Goal: Task Accomplishment & Management: Manage account settings

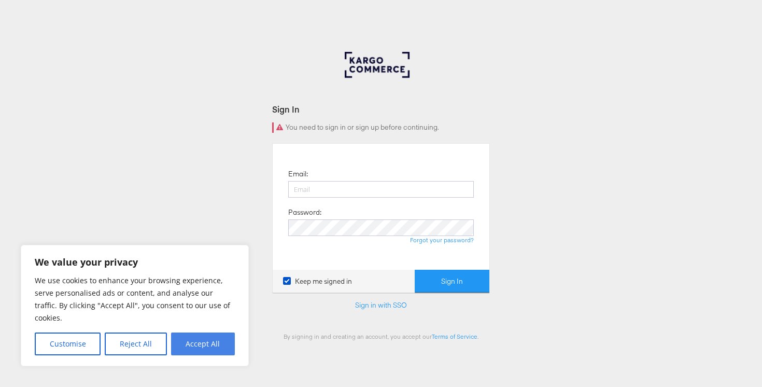
click at [209, 334] on button "Accept All" at bounding box center [203, 343] width 64 height 23
checkbox input "true"
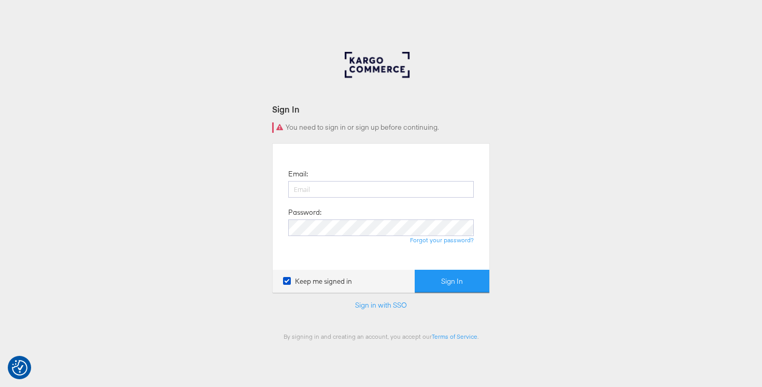
click at [370, 64] on div at bounding box center [381, 72] width 73 height 41
click at [396, 305] on link "Sign in with SSO" at bounding box center [381, 304] width 52 height 9
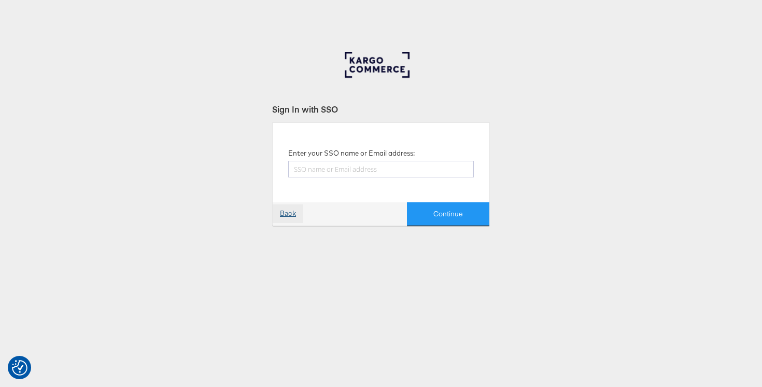
click at [292, 211] on link "Back" at bounding box center [288, 213] width 31 height 19
